Goal: Task Accomplishment & Management: Manage account settings

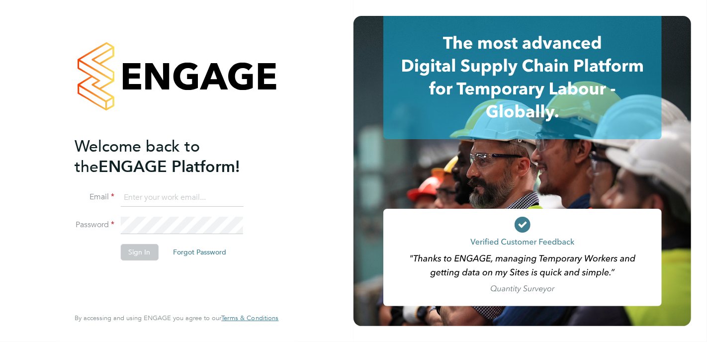
type input "simon.foy@vistry.co.uk"
click at [146, 250] on button "Sign In" at bounding box center [139, 252] width 38 height 16
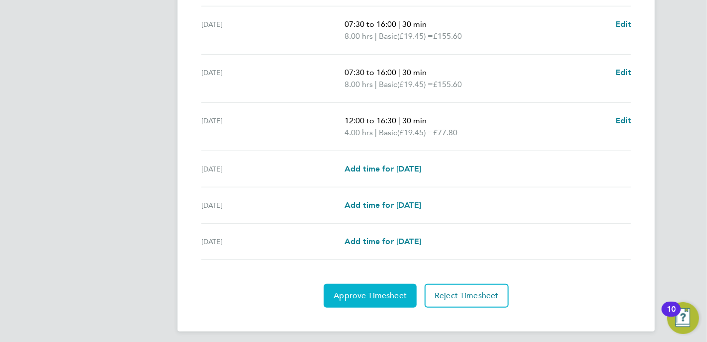
scroll to position [350, 0]
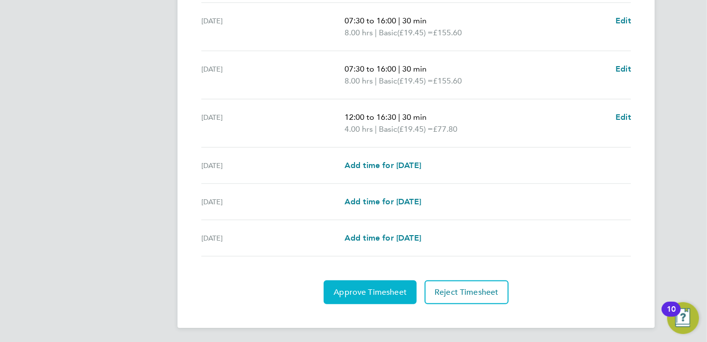
click at [369, 292] on span "Approve Timesheet" at bounding box center [369, 292] width 73 height 10
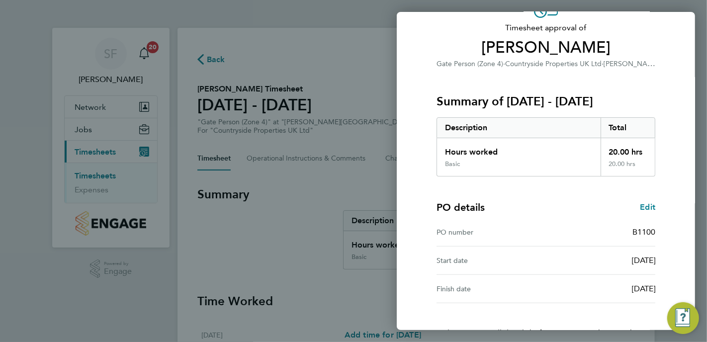
scroll to position [133, 0]
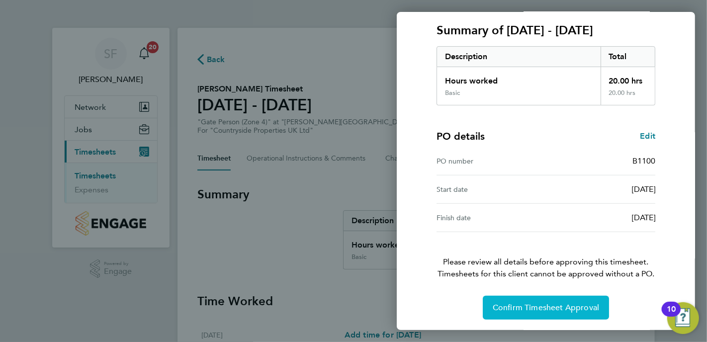
click at [515, 303] on span "Confirm Timesheet Approval" at bounding box center [546, 308] width 106 height 10
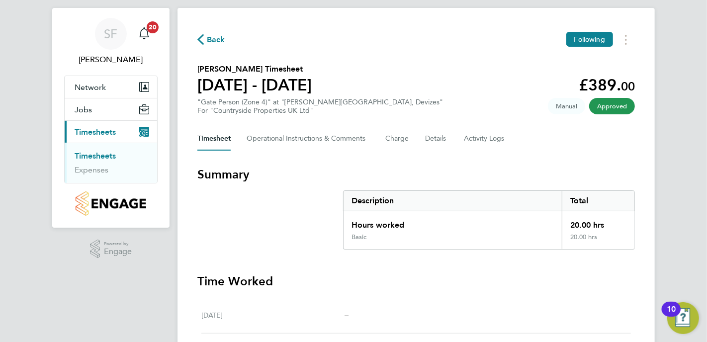
scroll to position [4, 0]
